Goal: Transaction & Acquisition: Purchase product/service

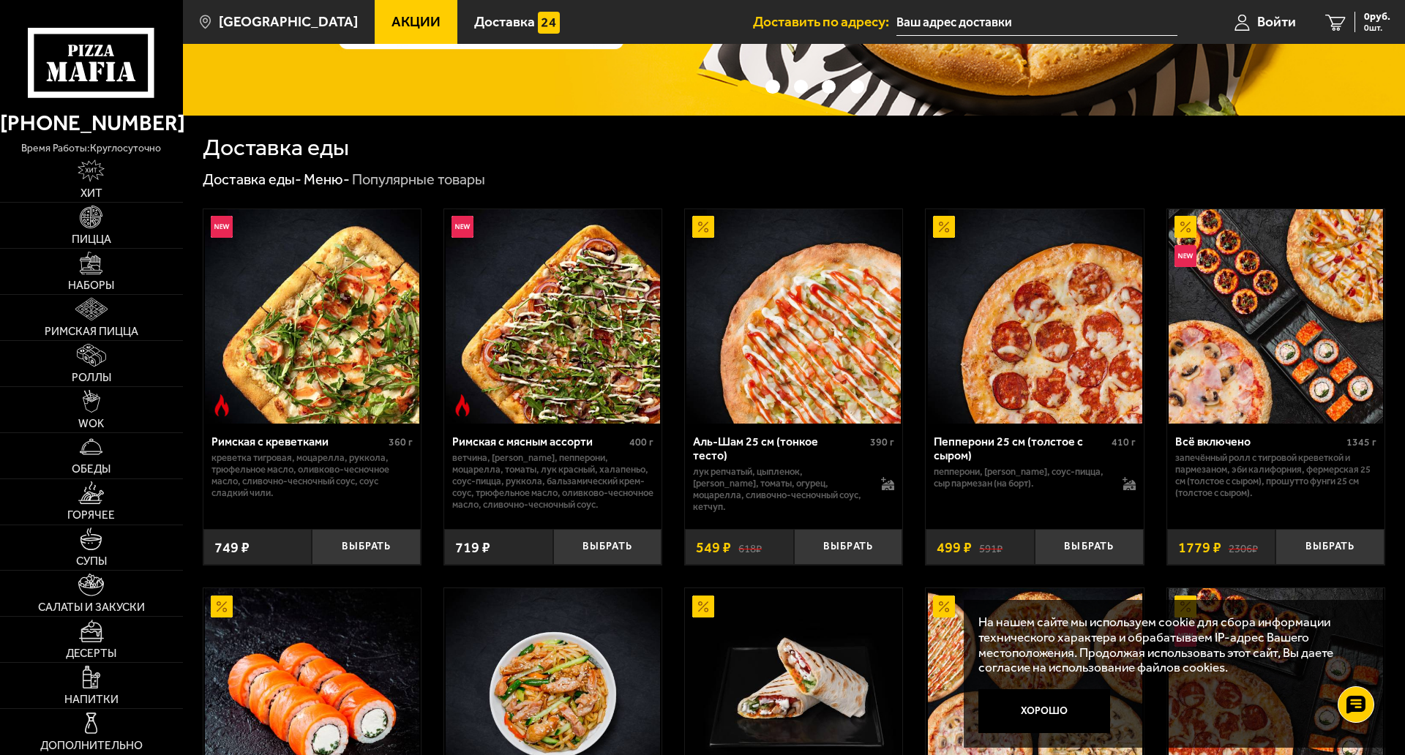
scroll to position [293, 0]
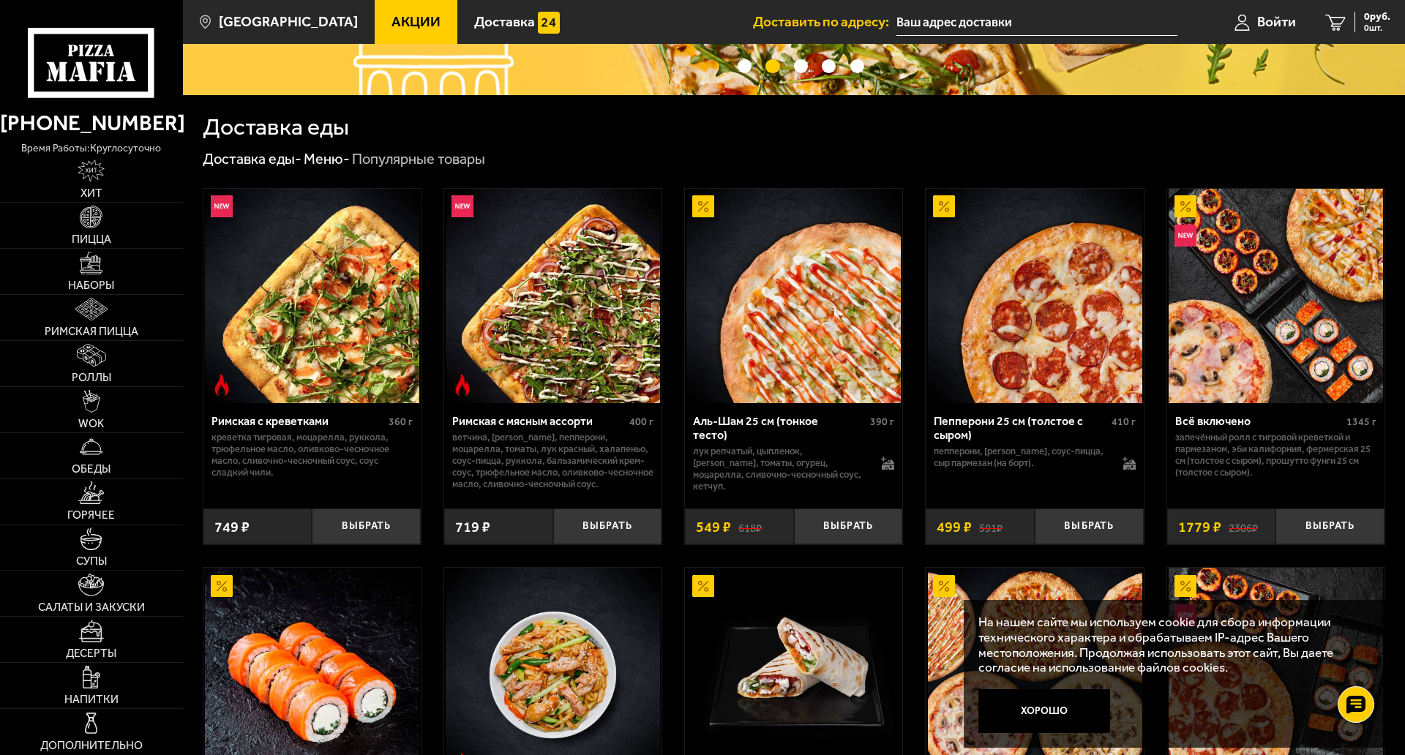
click at [797, 369] on img at bounding box center [793, 296] width 214 height 214
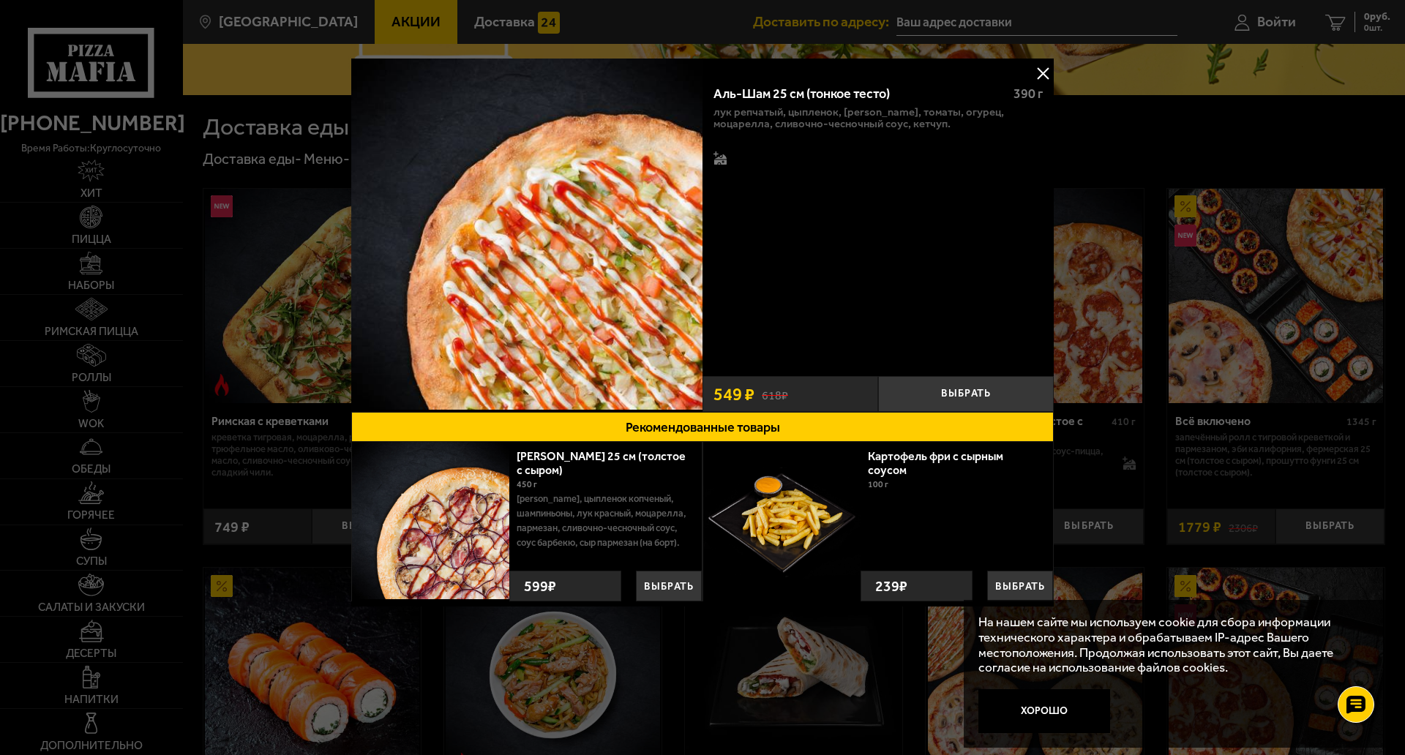
click at [1102, 162] on div at bounding box center [702, 377] width 1405 height 755
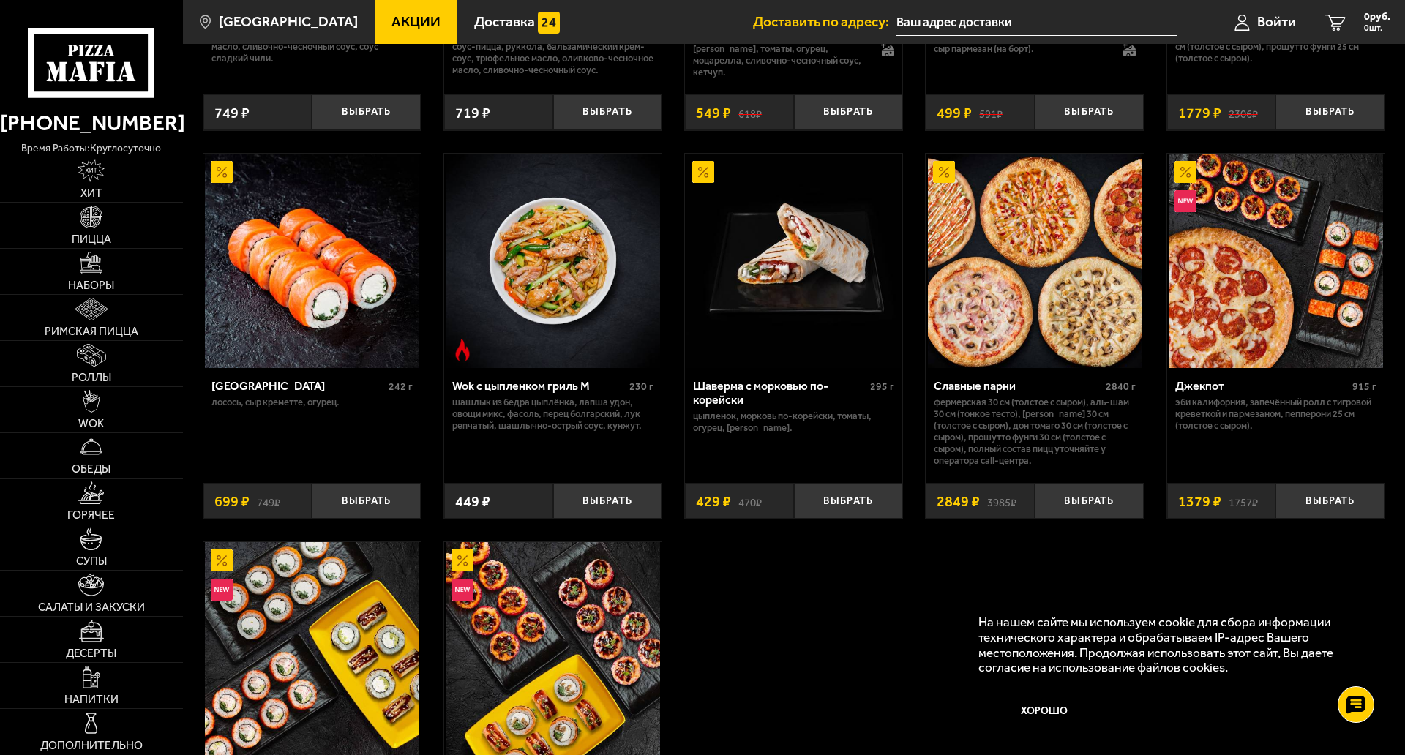
scroll to position [951, 0]
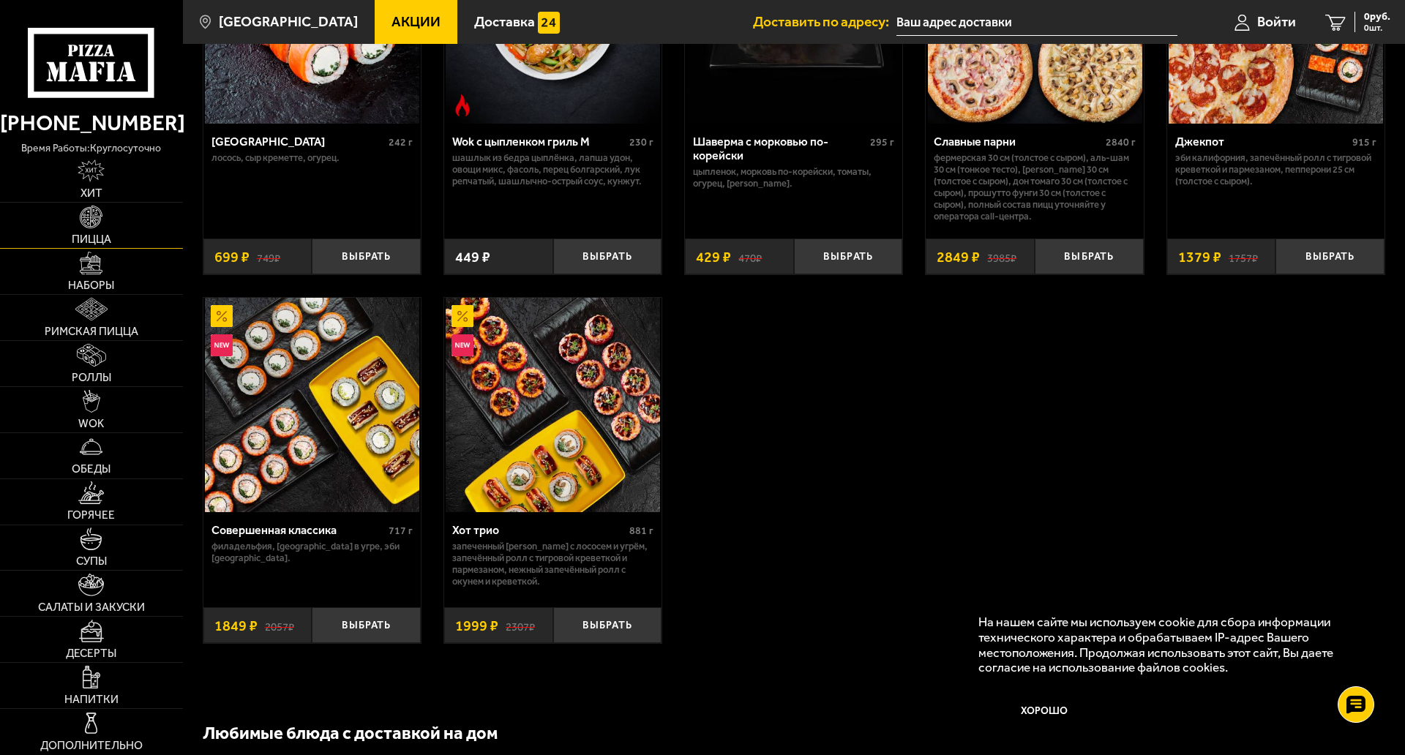
click at [106, 219] on link "Пицца" at bounding box center [91, 225] width 183 height 45
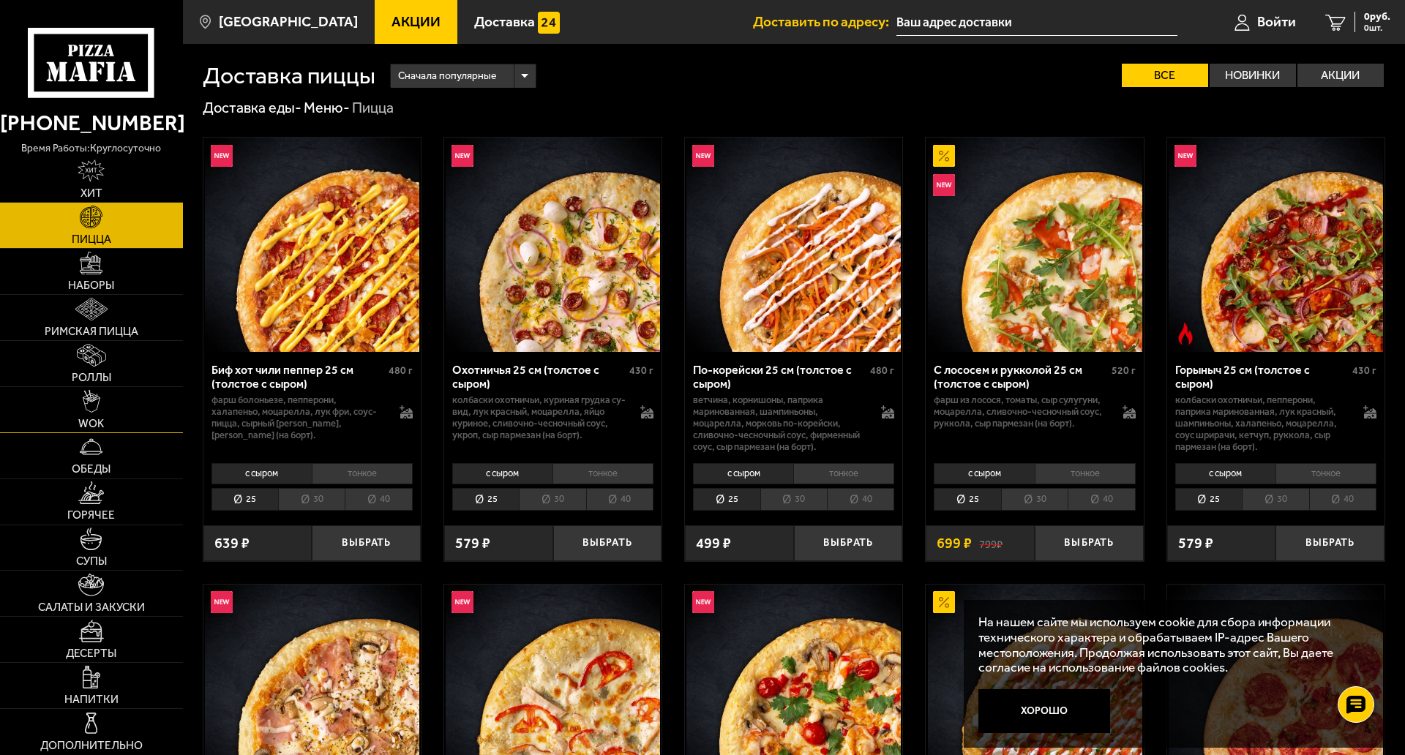
click at [92, 390] on img at bounding box center [92, 401] width 18 height 23
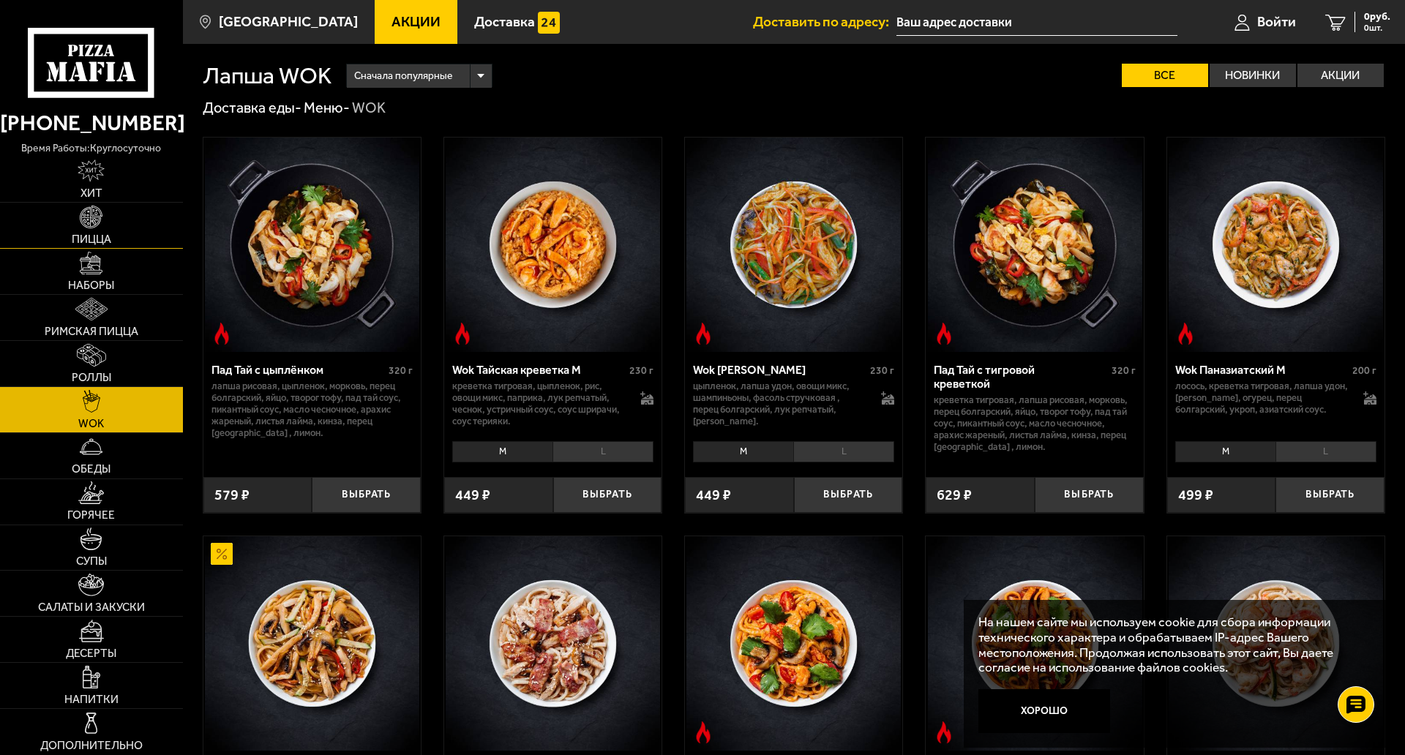
click at [118, 222] on link "Пицца" at bounding box center [91, 225] width 183 height 45
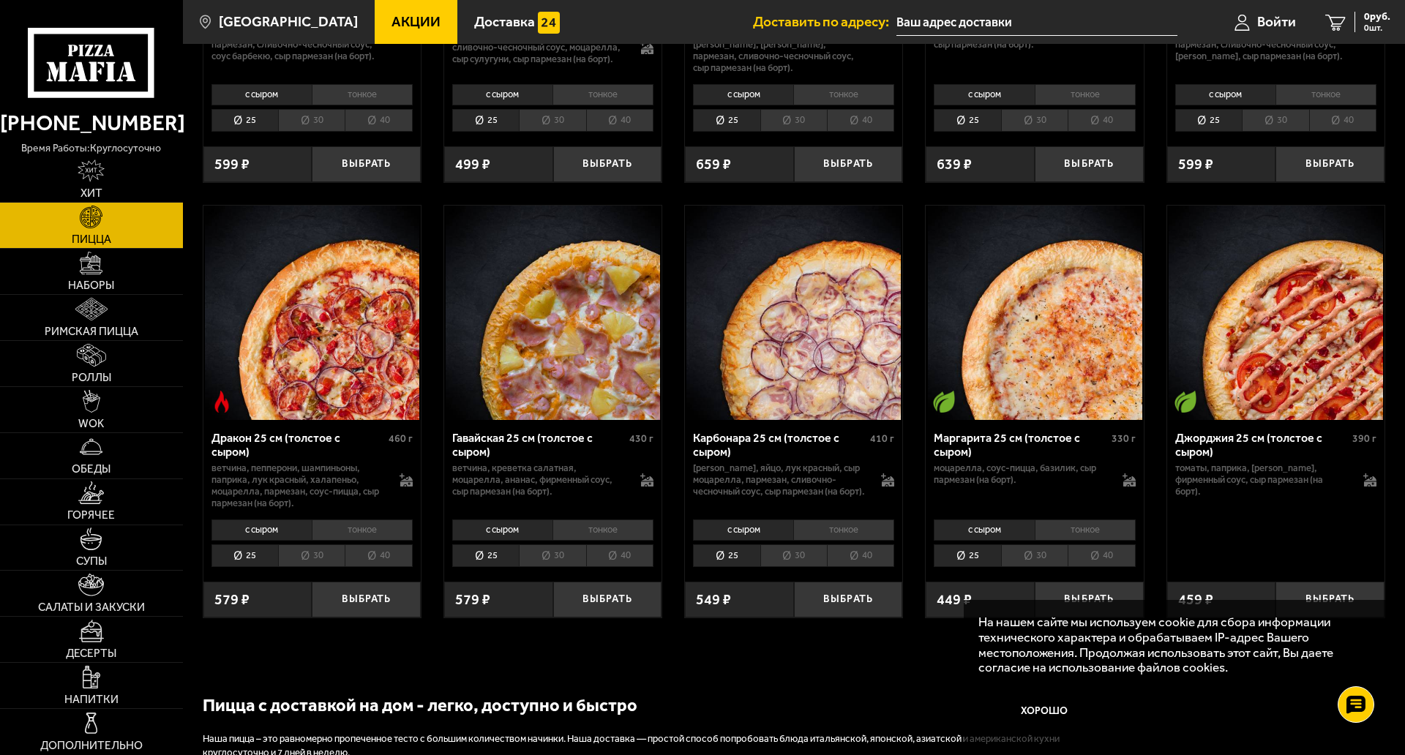
scroll to position [2634, 0]
